Goal: Find specific page/section: Find specific page/section

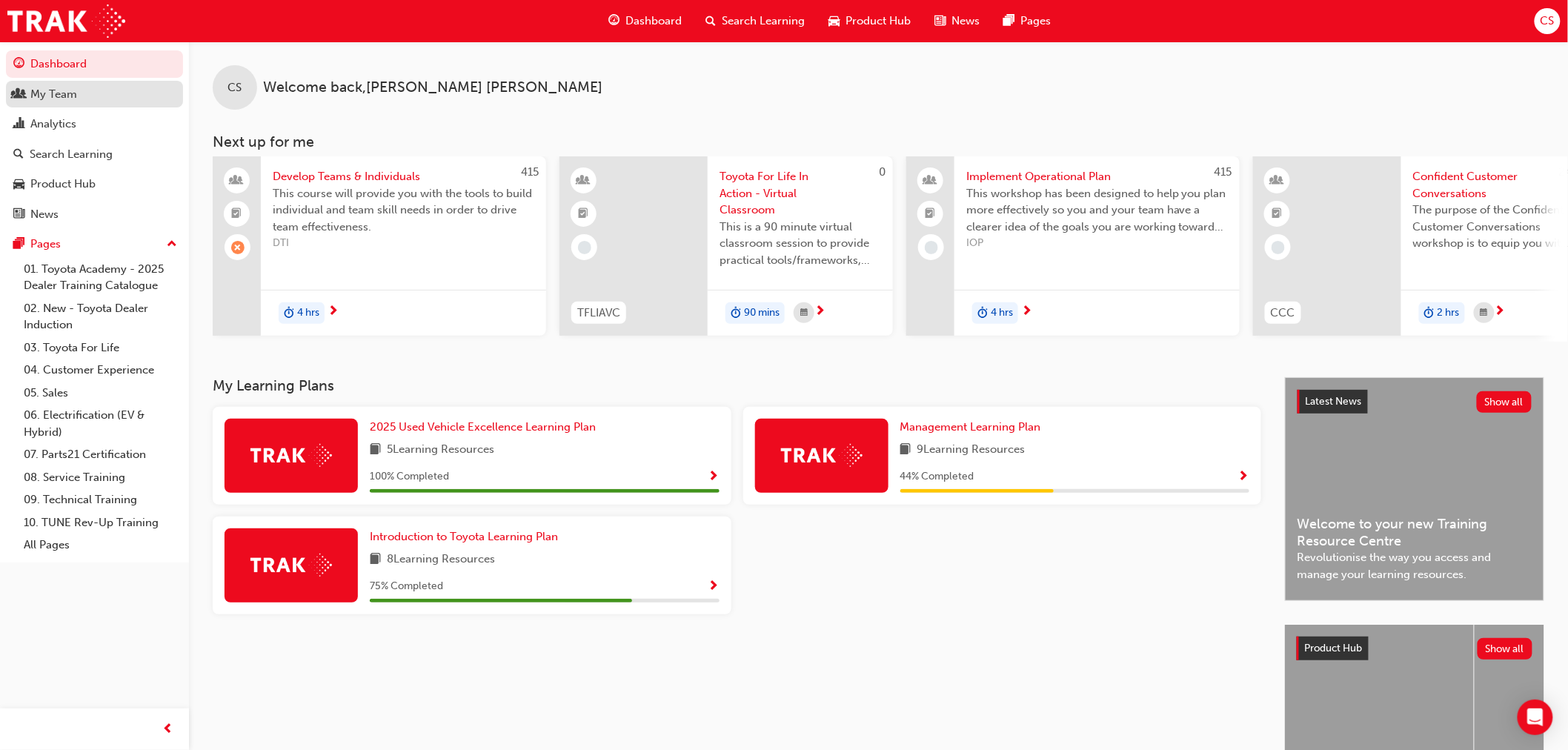
click at [72, 97] on div "My Team" at bounding box center [54, 94] width 47 height 17
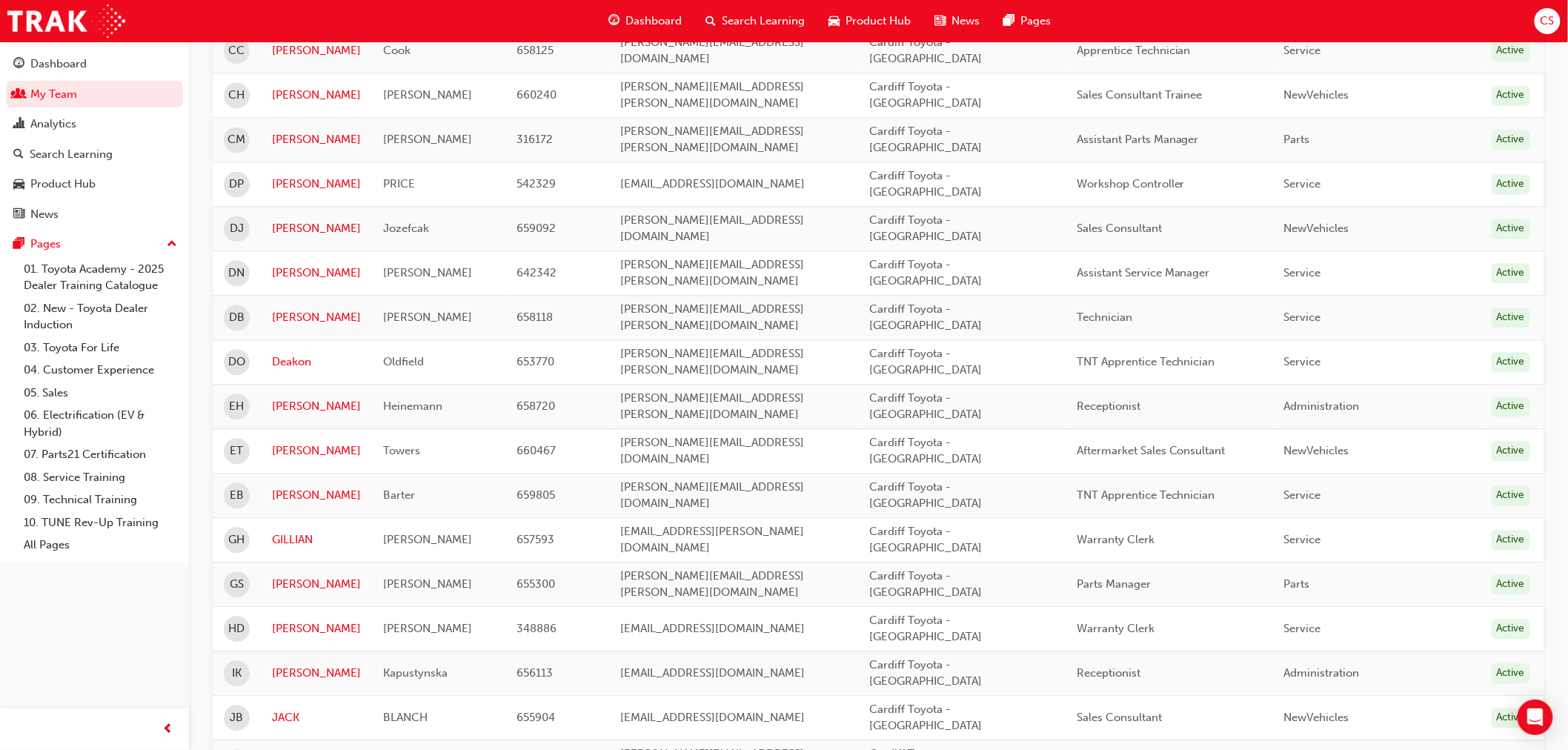
scroll to position [1640, 0]
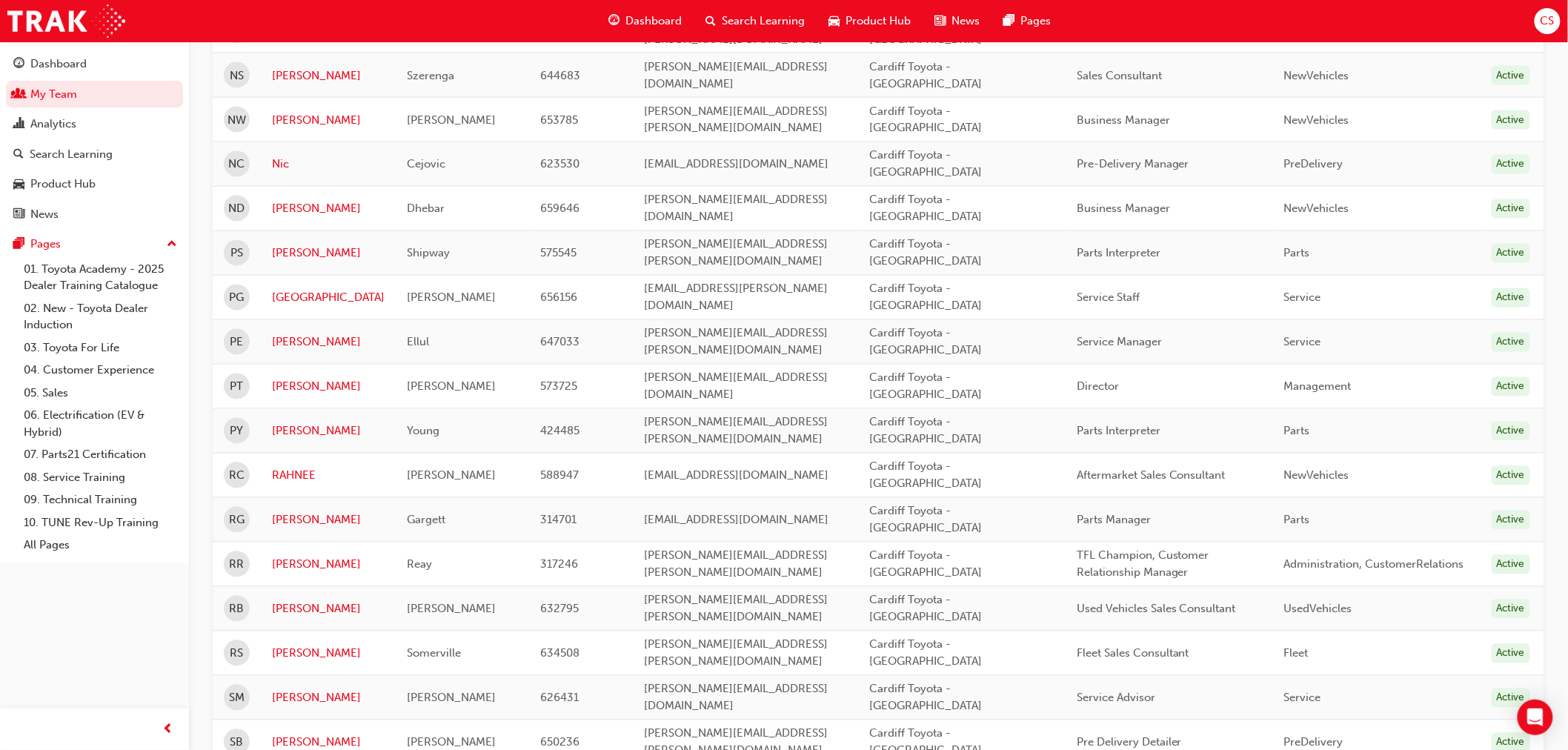
scroll to position [1019, 0]
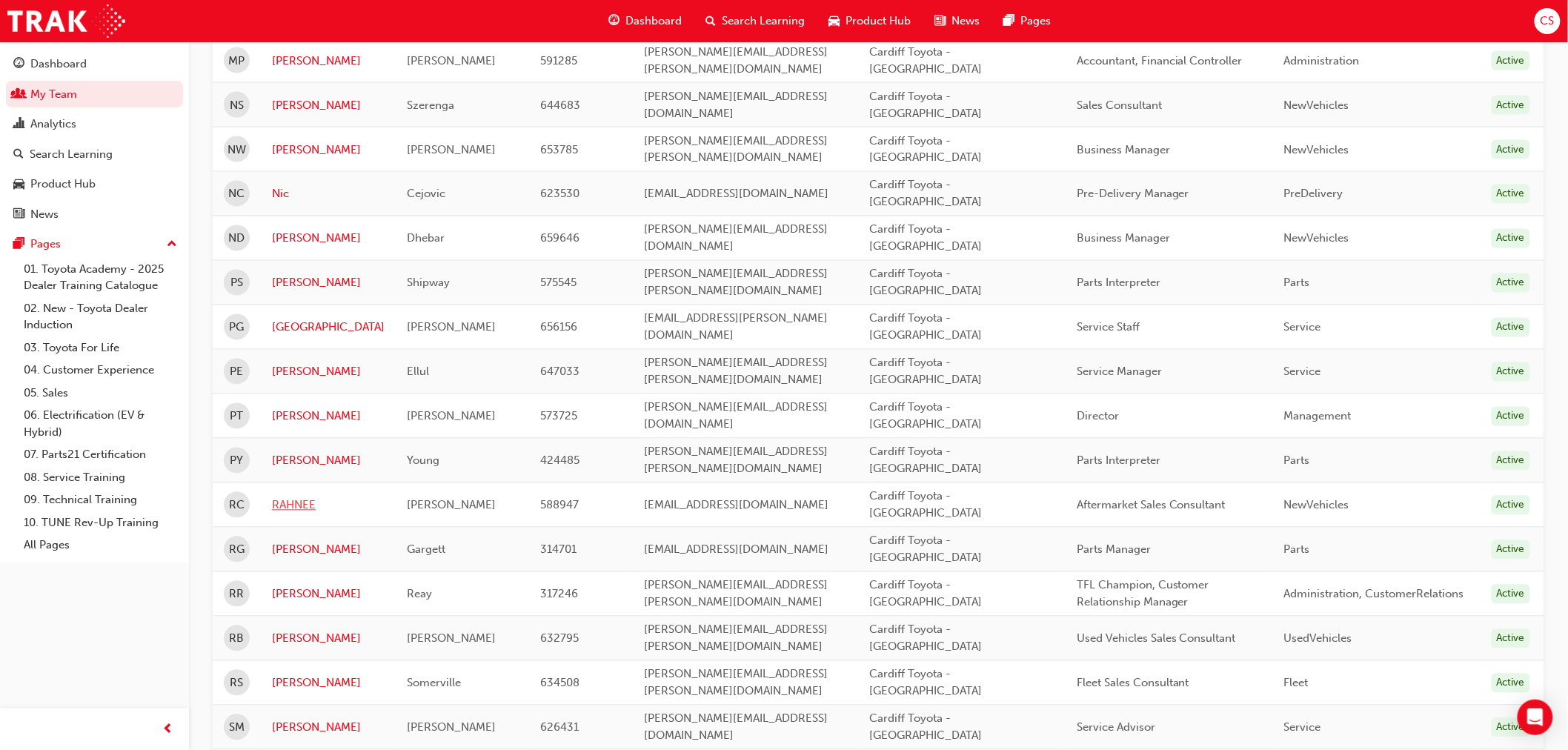
click at [299, 497] on link "RAHNEE" at bounding box center [328, 506] width 113 height 17
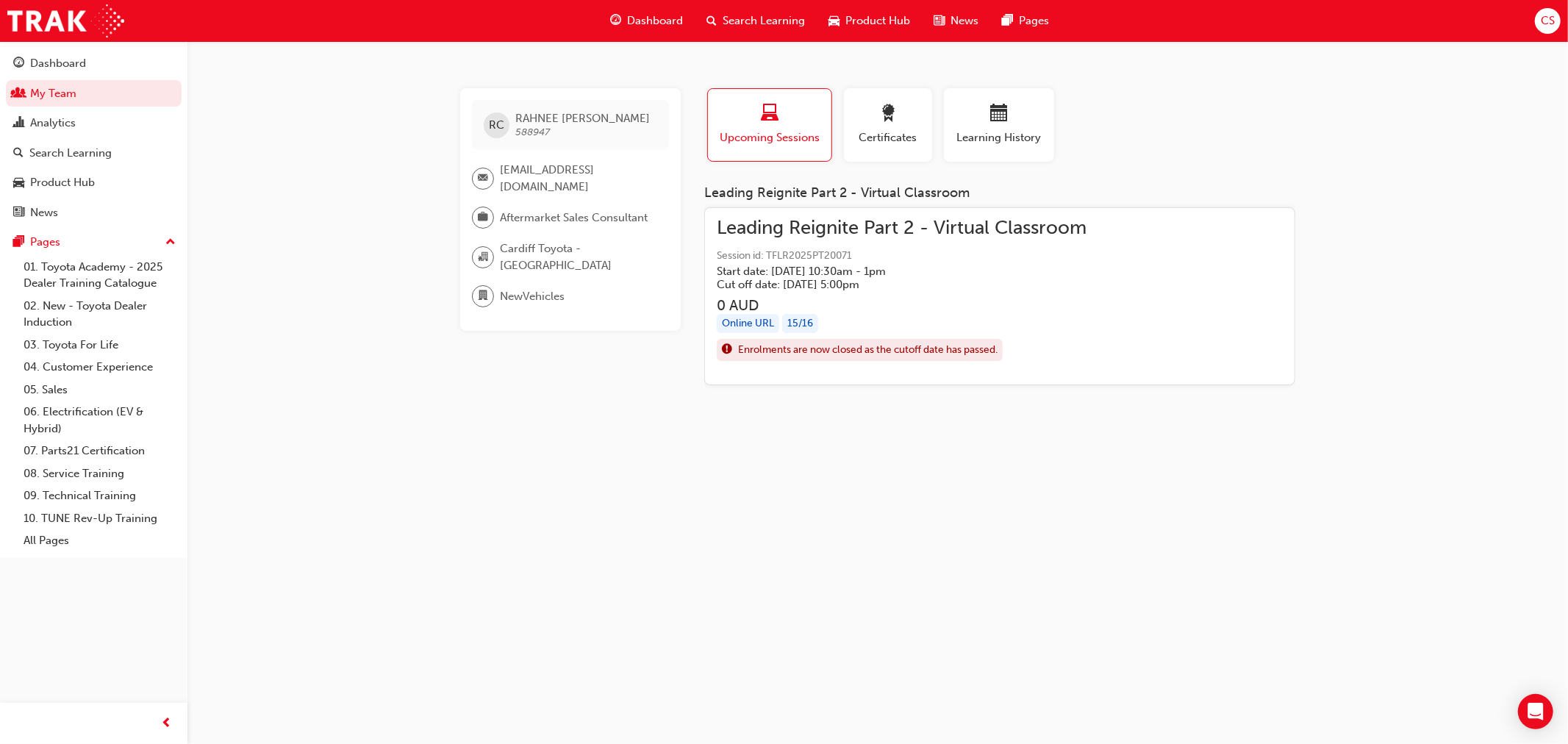
click at [802, 260] on span "Session id: TFLR2025PT20071" at bounding box center [901, 256] width 369 height 17
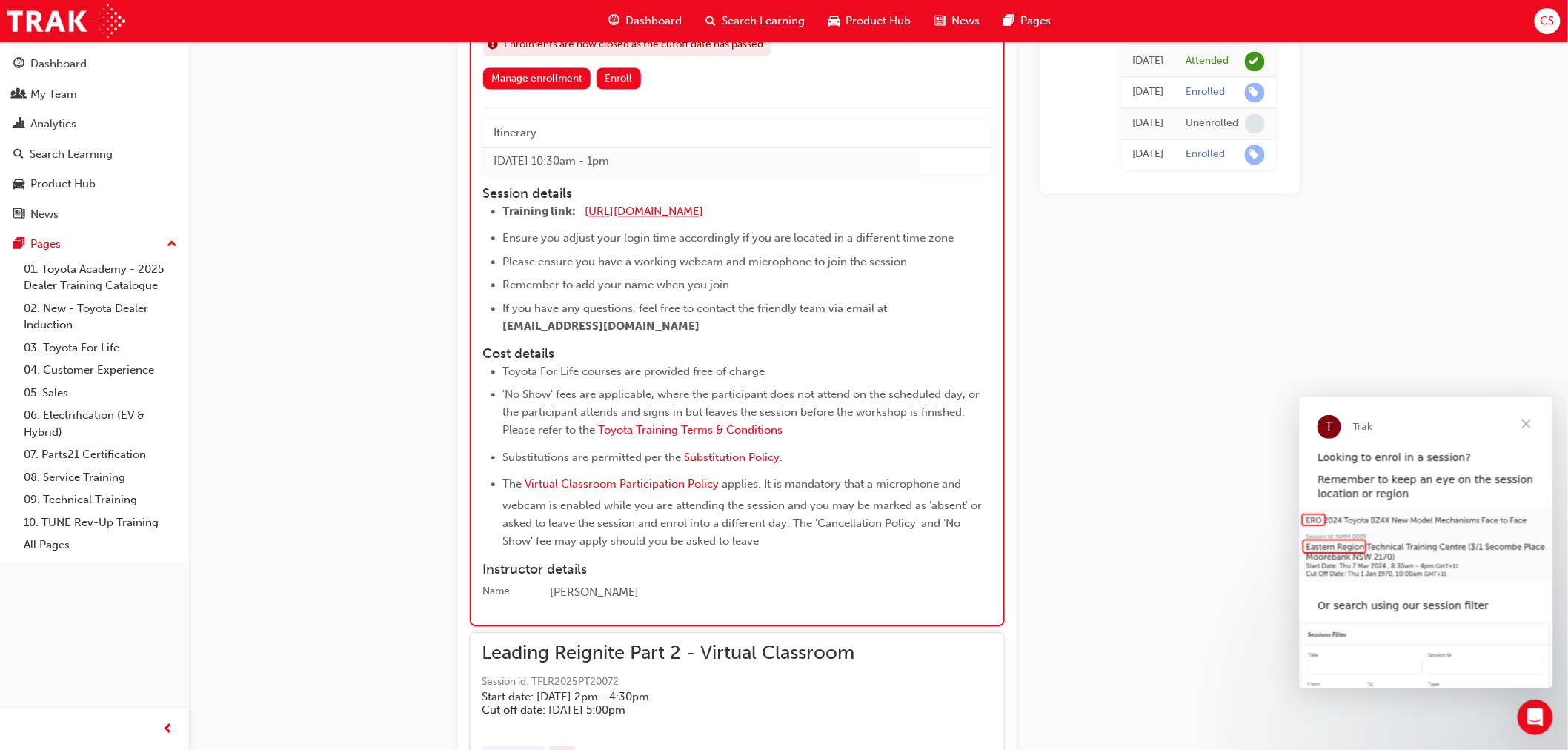
scroll to position [1201, 0]
